Goal: Task Accomplishment & Management: Use online tool/utility

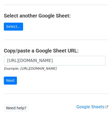
scroll to position [0, 107]
type input "https://docs.google.com/spreadsheets/d/1JxWc_IuGM-tCcrKy-Pi0kyzrO0st5XKSa53XwEa…"
click at [11, 78] on input "Next" at bounding box center [10, 80] width 13 height 8
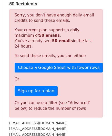
scroll to position [173, 0]
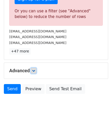
click at [35, 70] on icon at bounding box center [33, 70] width 3 height 3
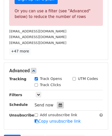
click at [59, 103] on icon at bounding box center [60, 105] width 3 height 4
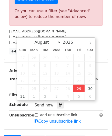
type input "[DATE] 12:00"
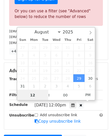
paste input "0"
type input "10"
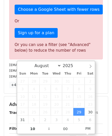
type input "[DATE] 22:00"
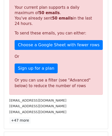
scroll to position [235, 0]
